Goal: Information Seeking & Learning: Find specific fact

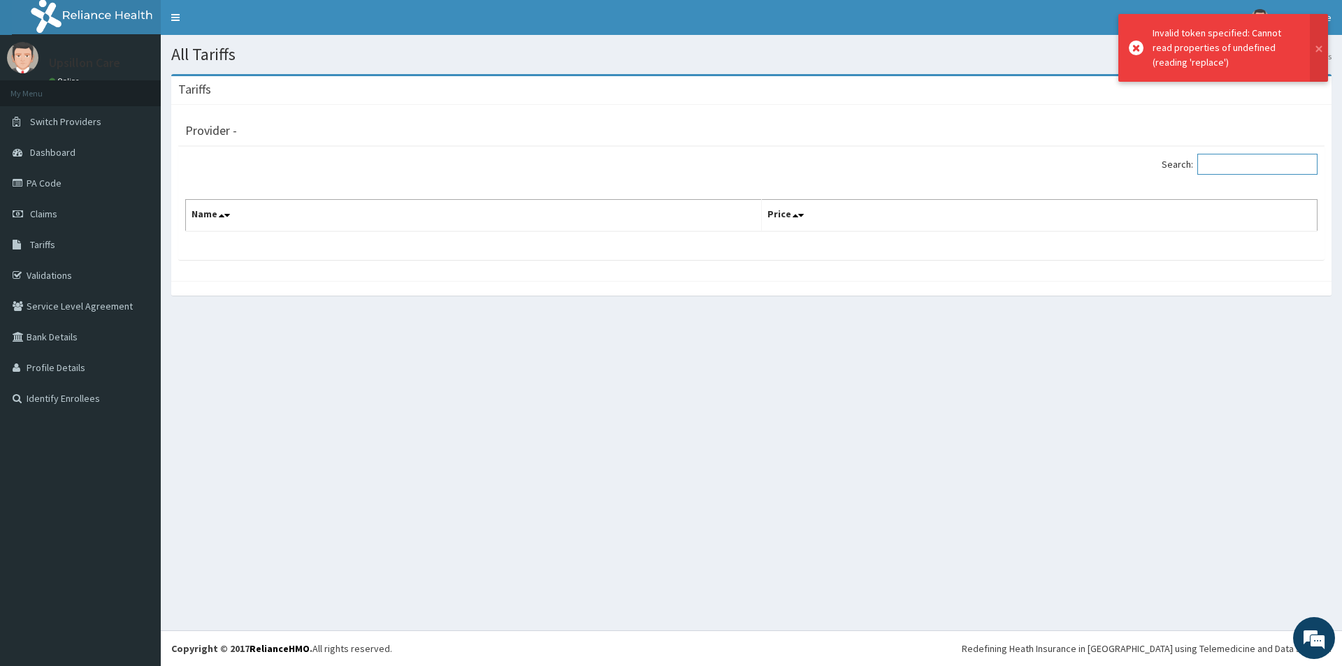
click at [1233, 164] on input "Search:" at bounding box center [1257, 164] width 120 height 21
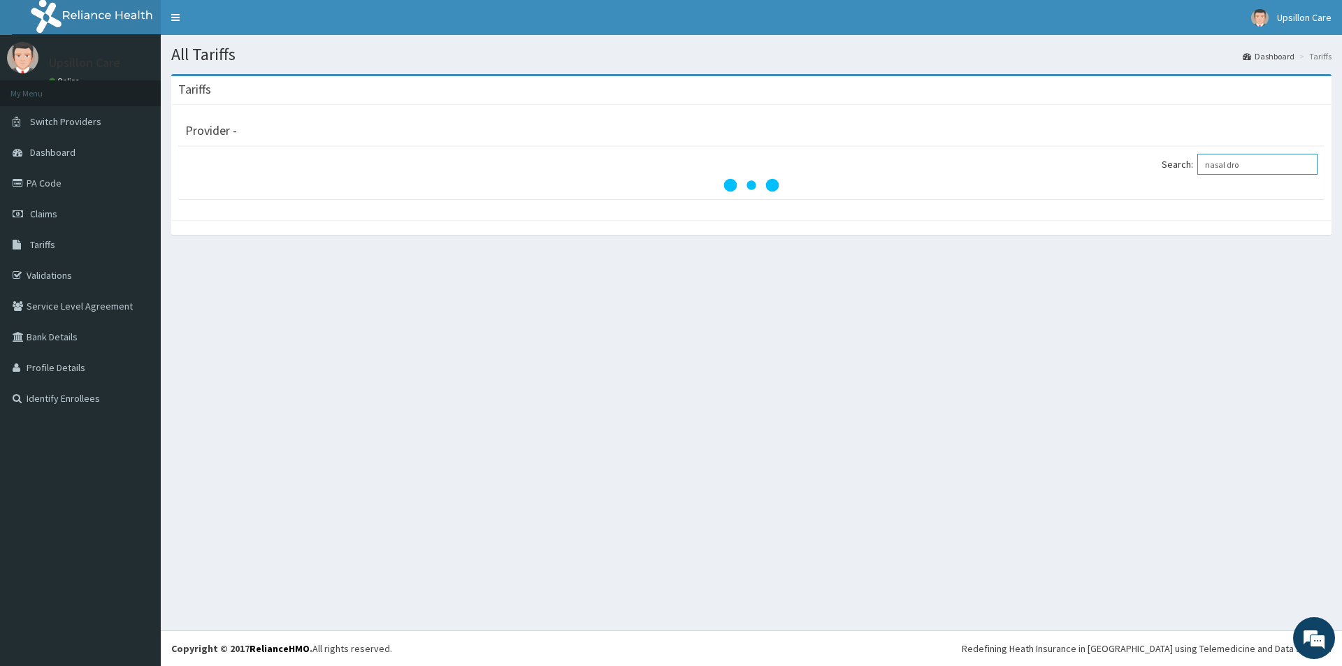
type input "nasal drop"
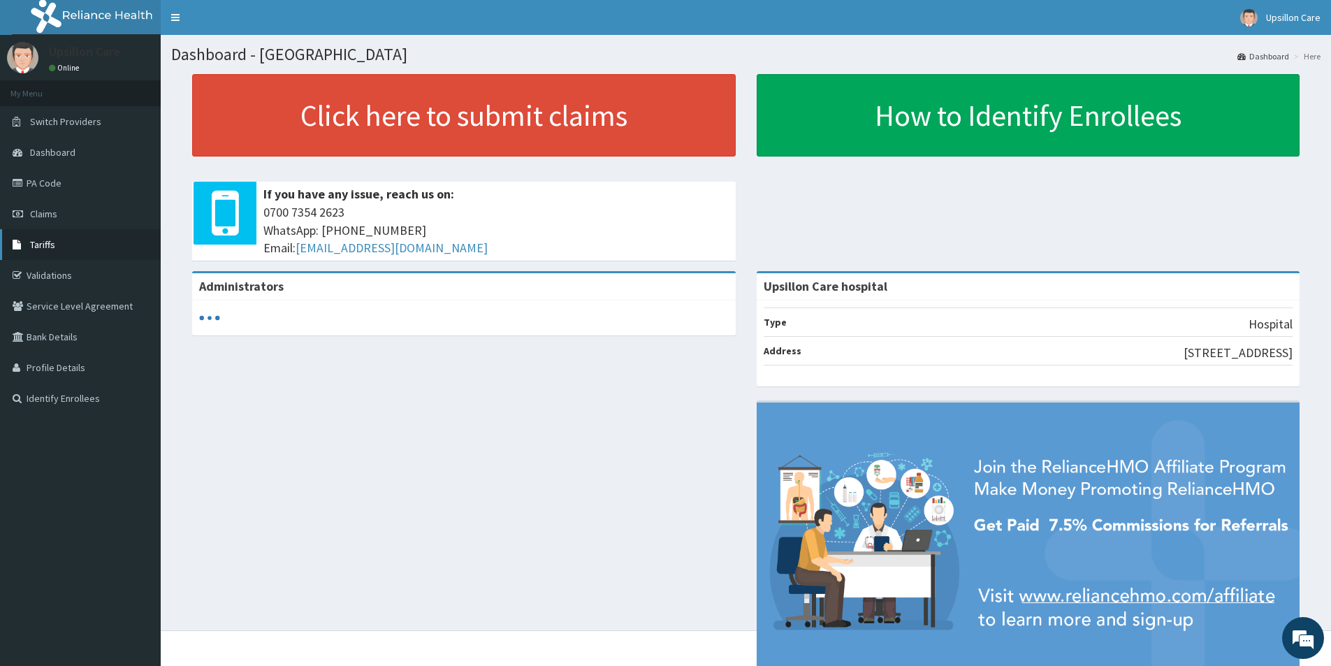
click at [48, 246] on span "Tariffs" at bounding box center [42, 244] width 25 height 13
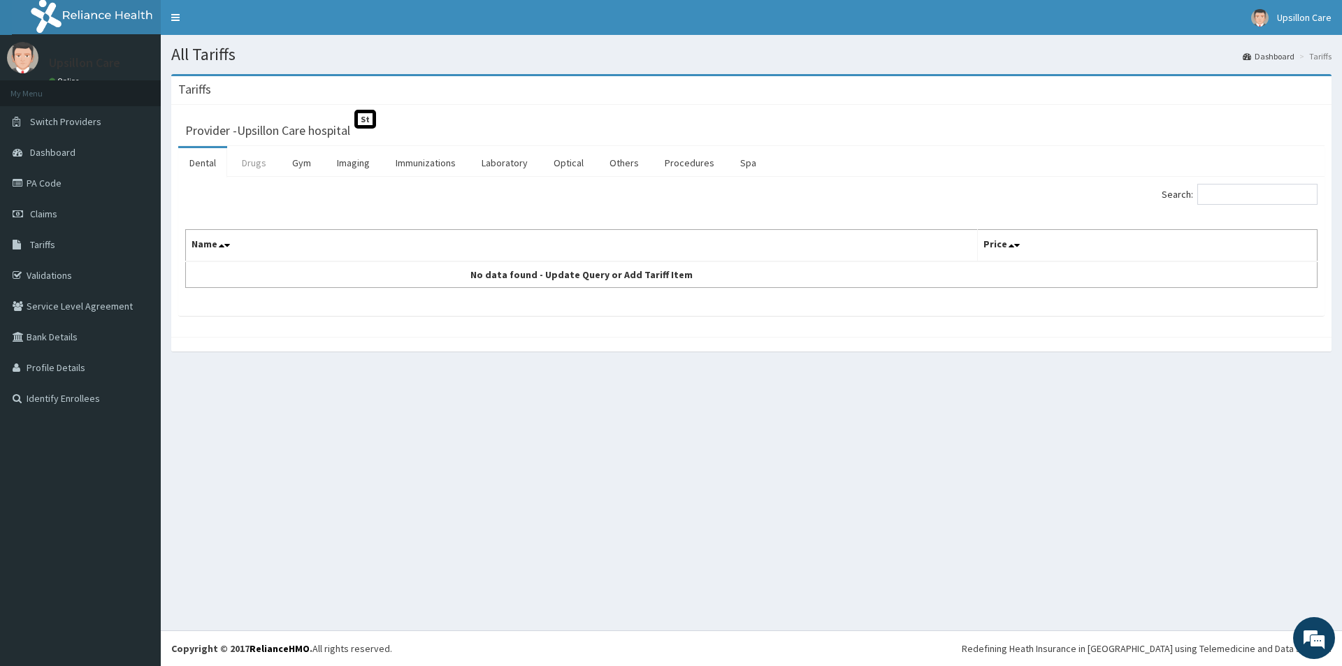
click at [259, 159] on link "Drugs" at bounding box center [254, 162] width 47 height 29
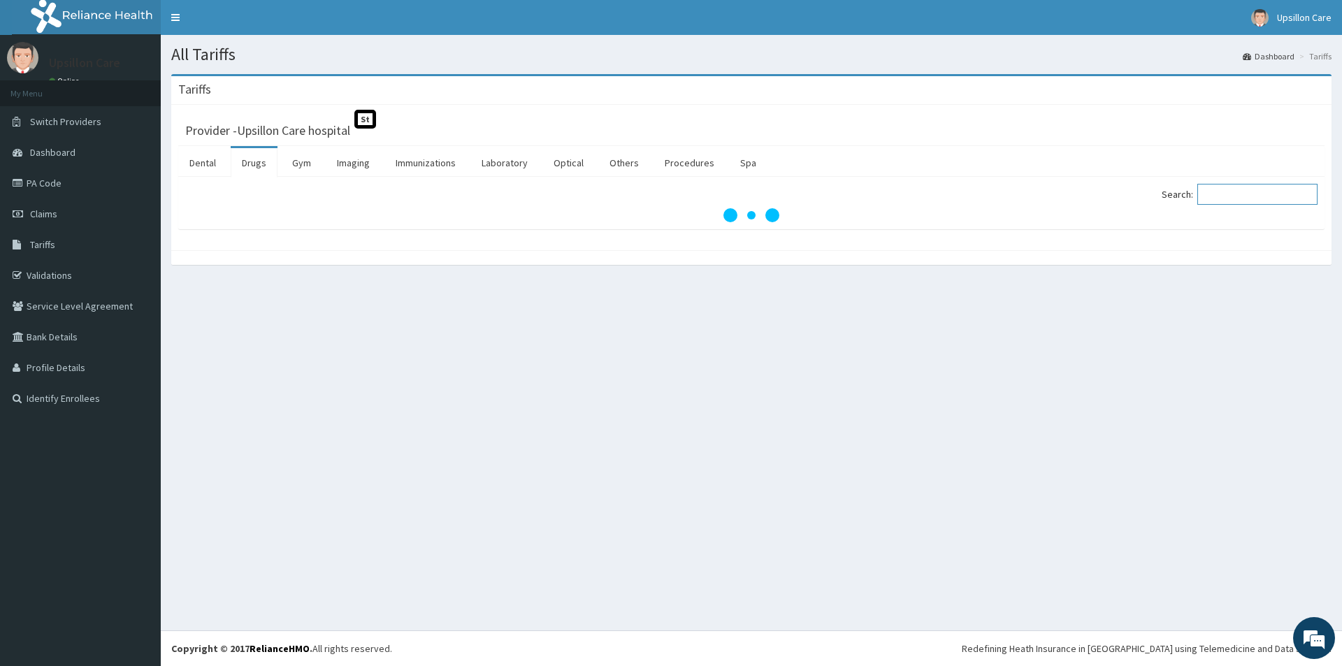
click at [1253, 201] on input "Search:" at bounding box center [1257, 194] width 120 height 21
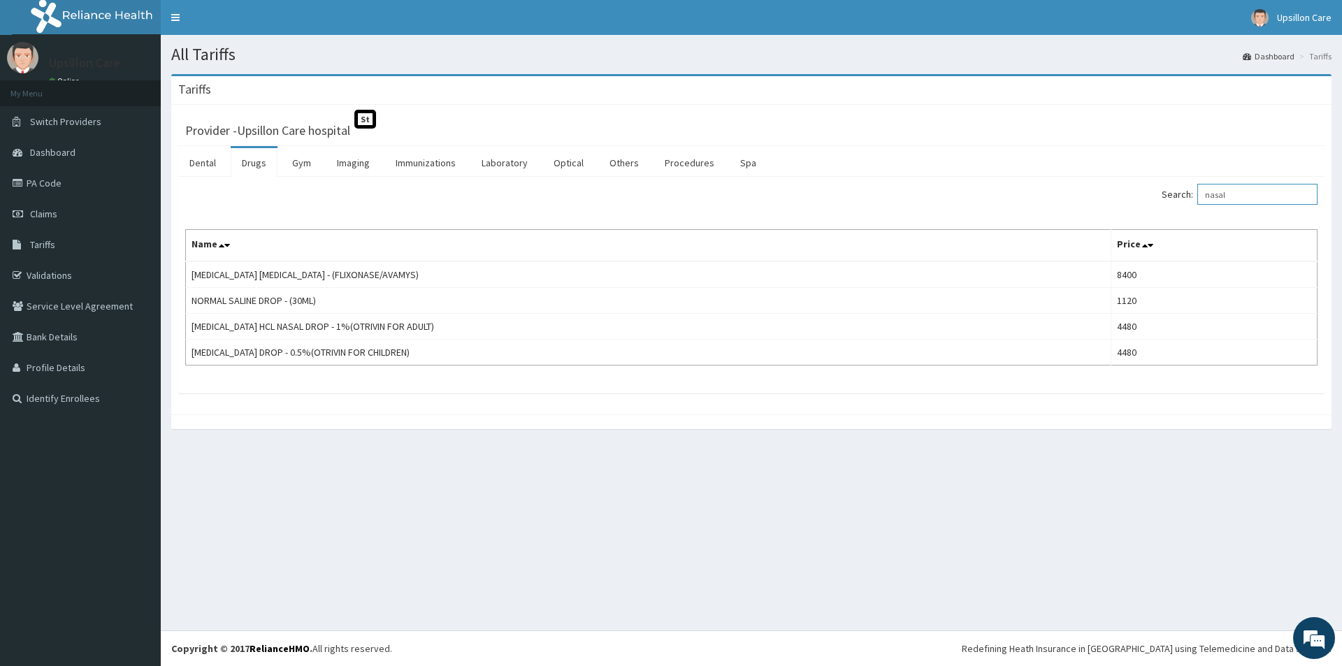
type input "nasal"
click at [1040, 151] on ul "Dental Drugs Gym Imaging Immunizations Laboratory Optical Others Procedures Spa" at bounding box center [751, 161] width 1146 height 31
